Goal: Check status: Check status

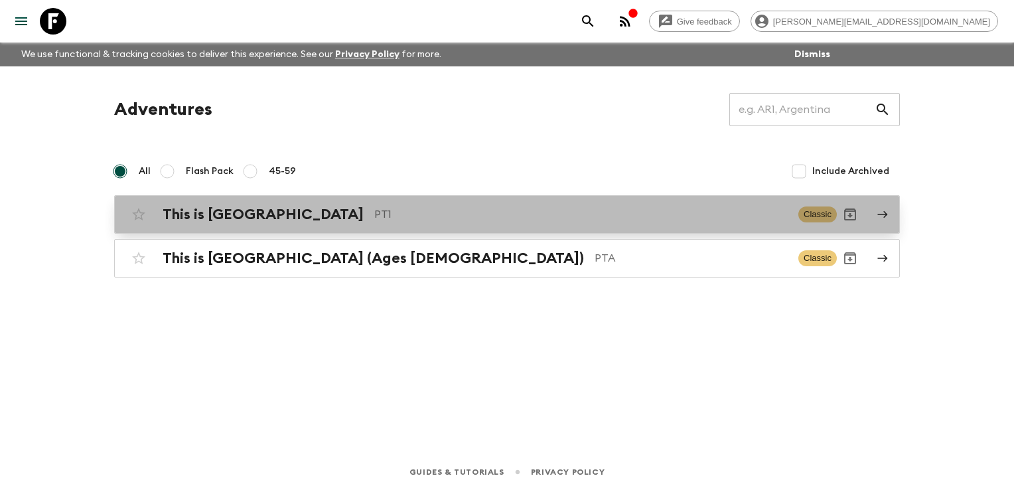
click at [268, 210] on div "This is Portugal PT1" at bounding box center [475, 214] width 625 height 17
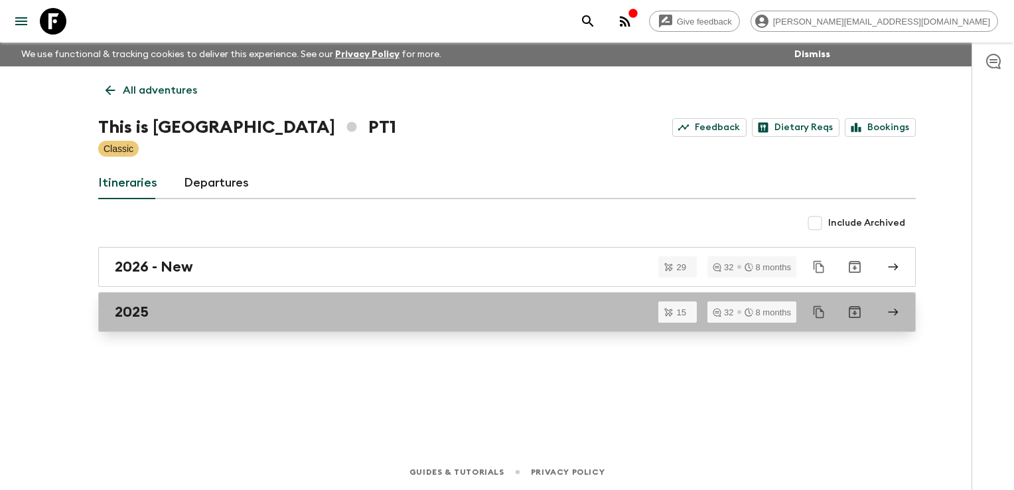
click at [232, 310] on div "2025" at bounding box center [494, 311] width 759 height 17
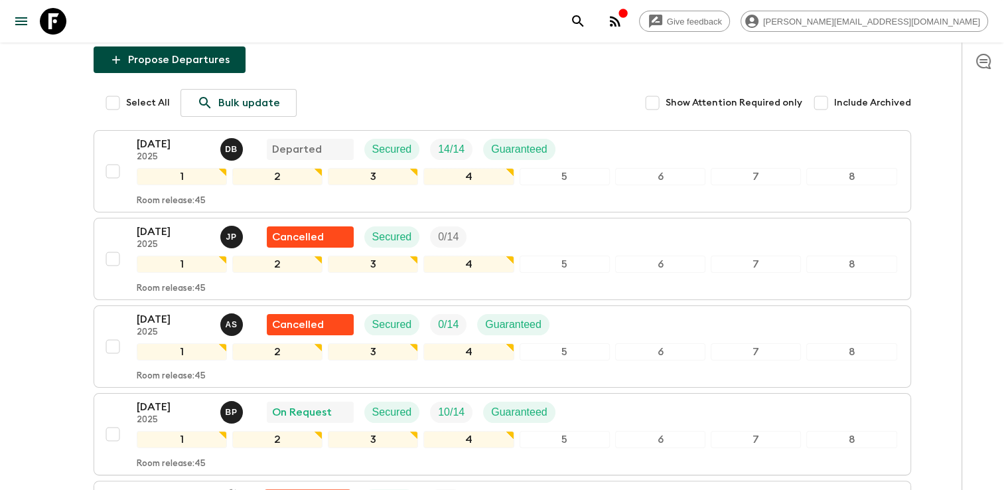
scroll to position [216, 0]
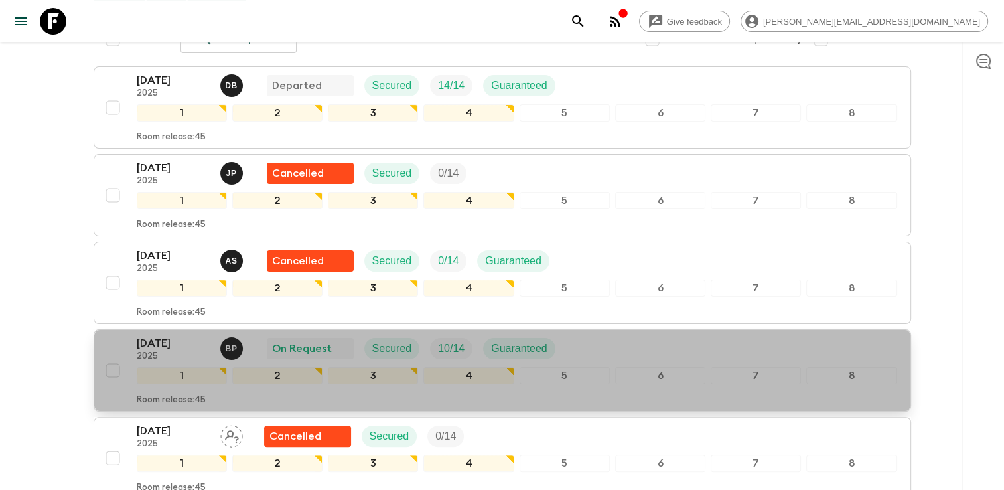
click at [171, 340] on p "[DATE]" at bounding box center [173, 343] width 73 height 16
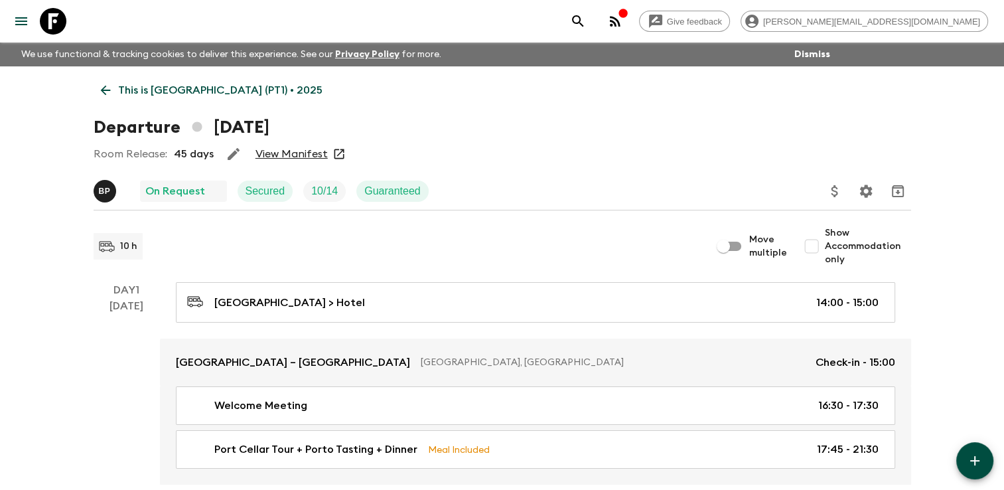
click at [295, 151] on link "View Manifest" at bounding box center [291, 153] width 72 height 13
click at [620, 21] on icon "button" at bounding box center [615, 21] width 11 height 11
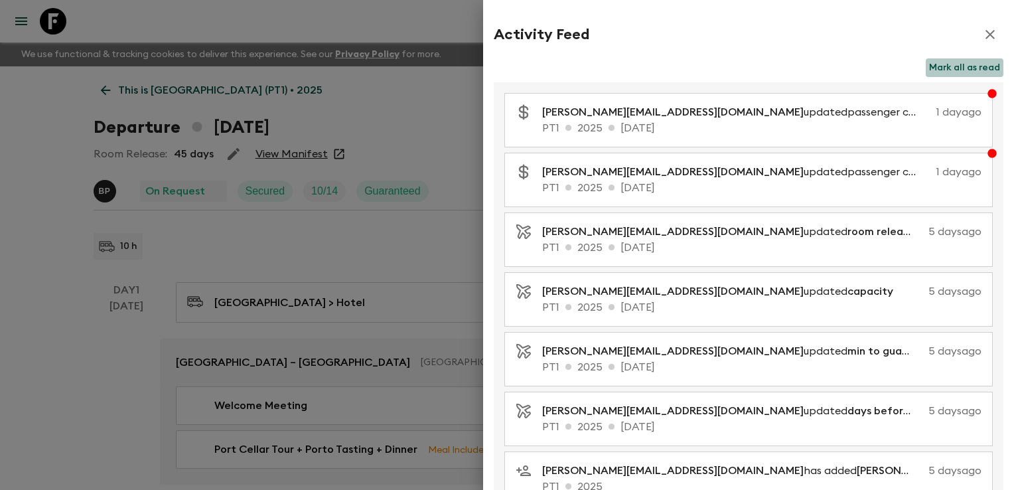
click at [947, 62] on button "Mark all as read" at bounding box center [965, 67] width 78 height 19
click at [423, 21] on div at bounding box center [507, 245] width 1014 height 490
